Goal: Navigation & Orientation: Find specific page/section

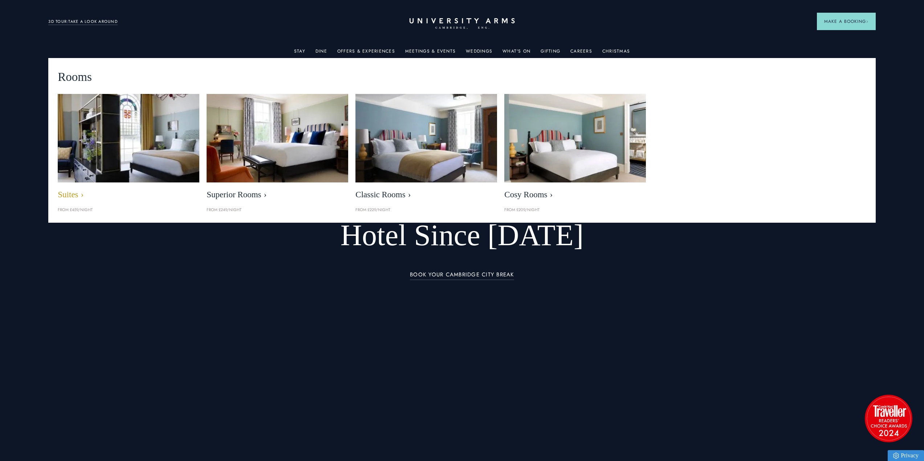
click at [104, 177] on img at bounding box center [128, 138] width 163 height 102
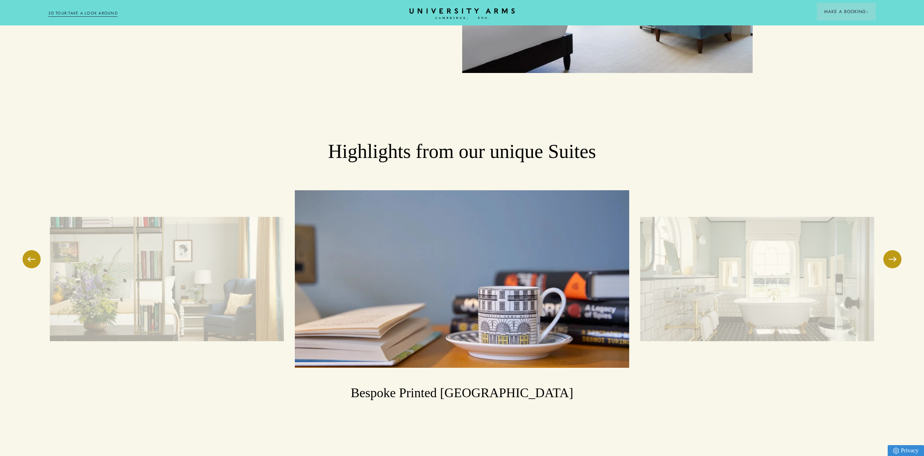
scroll to position [1343, 0]
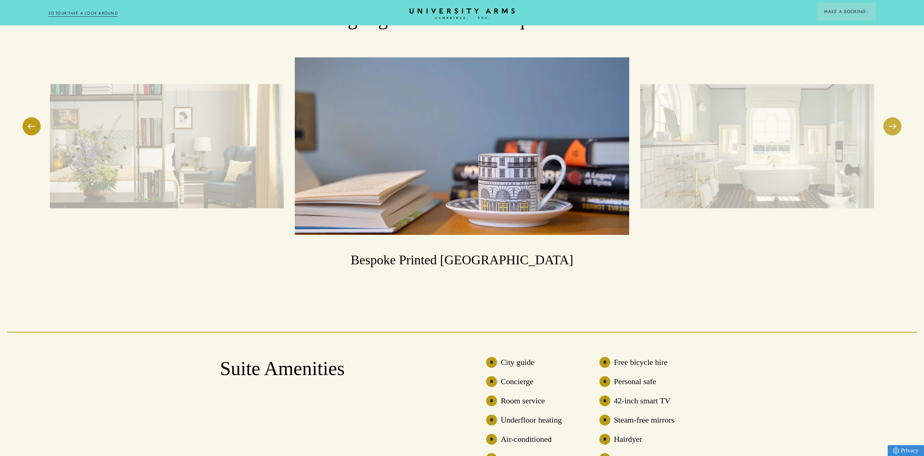
click at [892, 117] on button at bounding box center [892, 126] width 18 height 18
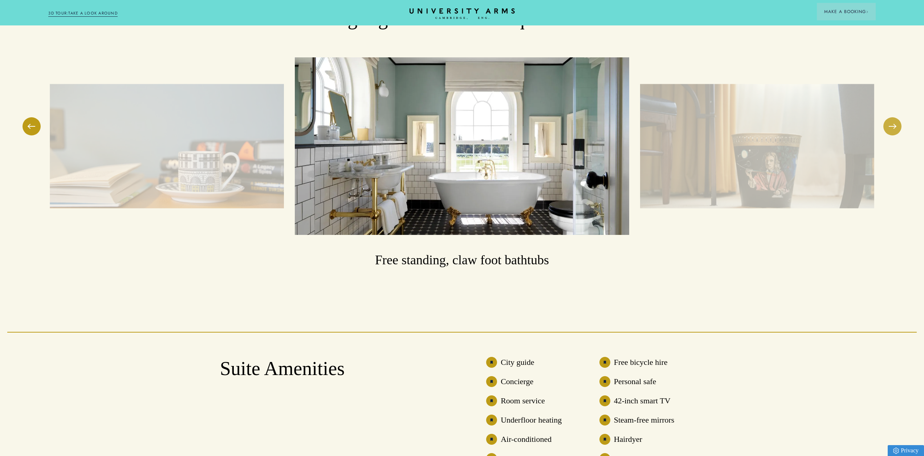
click at [885, 124] on button at bounding box center [892, 126] width 18 height 18
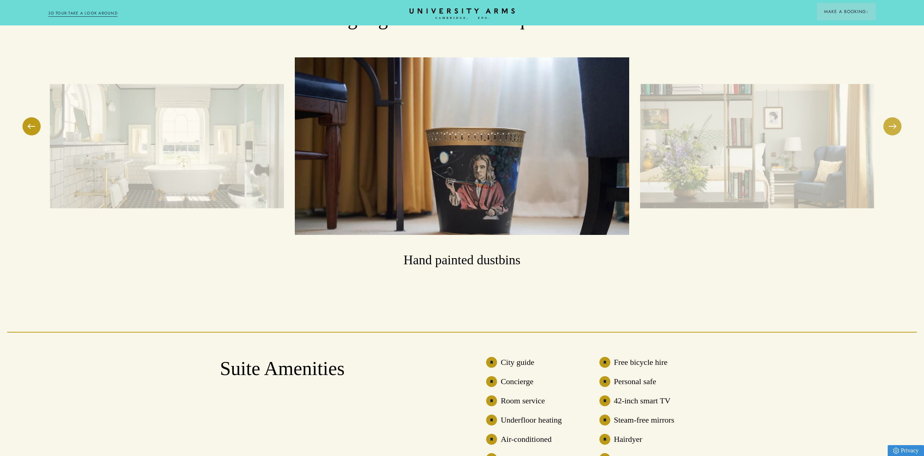
click at [888, 117] on button at bounding box center [892, 126] width 18 height 18
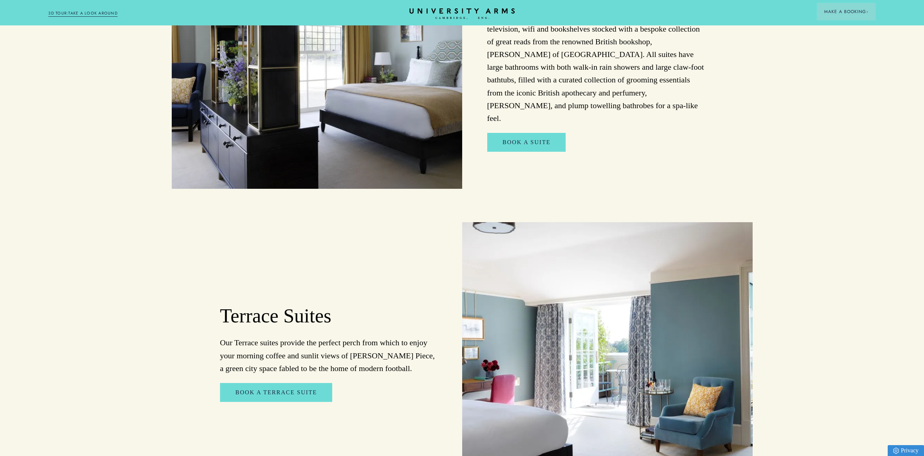
drag, startPoint x: 774, startPoint y: 318, endPoint x: 752, endPoint y: 171, distance: 149.3
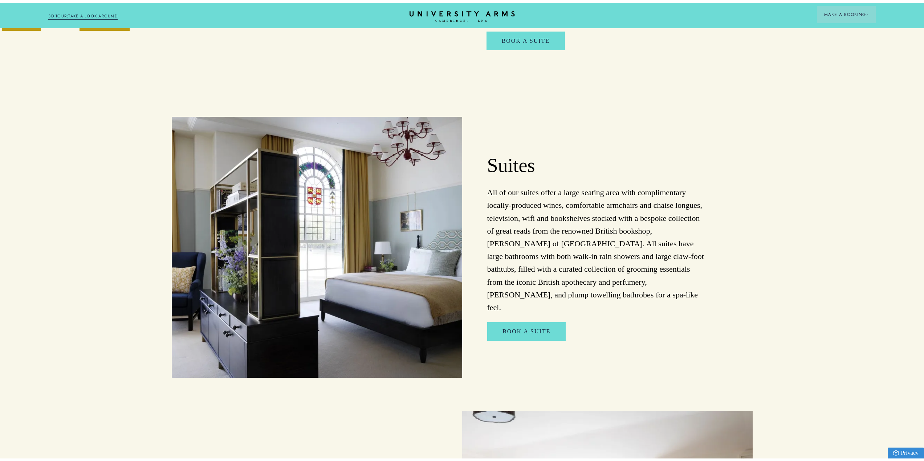
scroll to position [0, 0]
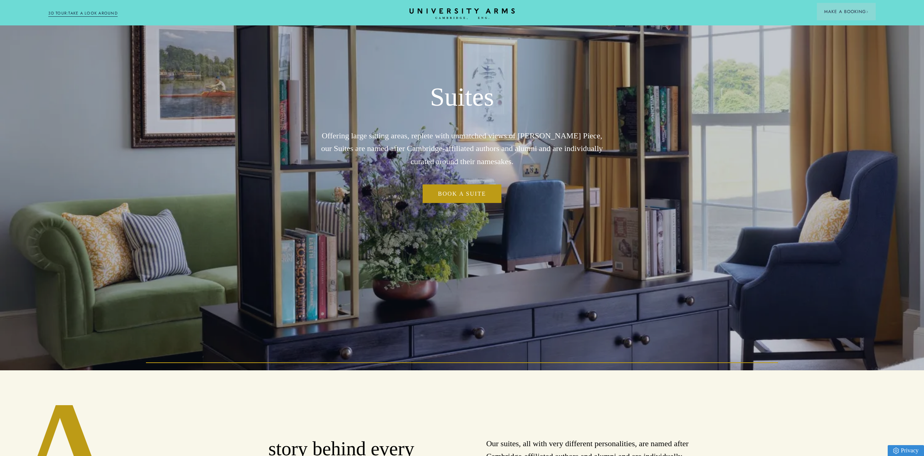
drag, startPoint x: 784, startPoint y: 247, endPoint x: 738, endPoint y: 109, distance: 145.2
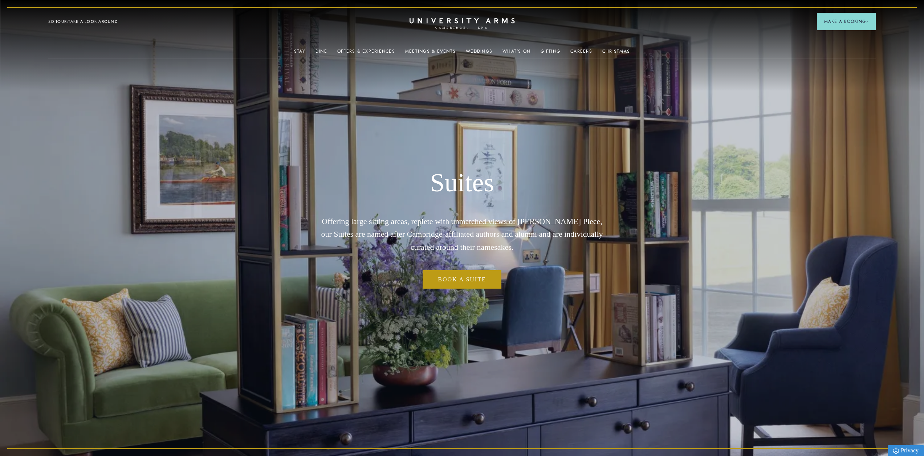
drag, startPoint x: 763, startPoint y: 149, endPoint x: 723, endPoint y: 50, distance: 106.9
drag, startPoint x: 512, startPoint y: 224, endPoint x: 558, endPoint y: 224, distance: 45.7
click at [558, 224] on p "Offering large sitting areas, replete with unmatched views of [PERSON_NAME] Pie…" at bounding box center [462, 234] width 290 height 38
